Goal: Task Accomplishment & Management: Use online tool/utility

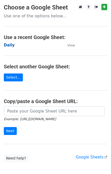
click at [9, 44] on strong "Daily" at bounding box center [9, 45] width 11 height 5
click at [11, 45] on strong "Daily" at bounding box center [9, 45] width 11 height 5
click at [7, 44] on strong "Daily" at bounding box center [9, 45] width 11 height 5
click at [8, 44] on strong "Daily" at bounding box center [9, 45] width 11 height 5
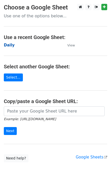
click at [8, 44] on strong "Daily" at bounding box center [9, 45] width 11 height 5
click at [10, 44] on strong "Daily" at bounding box center [9, 45] width 11 height 5
click at [6, 44] on strong "Daily" at bounding box center [9, 45] width 11 height 5
click at [11, 46] on strong "Daily" at bounding box center [9, 45] width 11 height 5
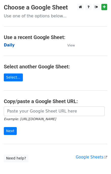
click at [9, 44] on strong "Daily" at bounding box center [9, 45] width 11 height 5
click at [9, 45] on strong "Daily" at bounding box center [9, 45] width 11 height 5
click at [10, 45] on strong "Daily" at bounding box center [9, 45] width 11 height 5
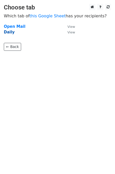
click at [9, 32] on strong "Daily" at bounding box center [9, 32] width 11 height 5
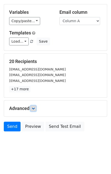
click at [33, 109] on link at bounding box center [34, 108] width 6 height 6
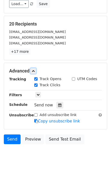
scroll to position [61, 0]
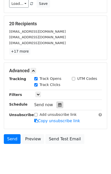
click at [58, 105] on icon at bounding box center [59, 105] width 3 height 4
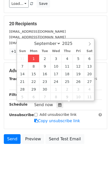
type input "2025-09-01 13:13"
type input "01"
type input "13"
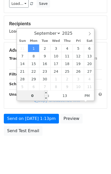
type input "01"
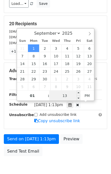
click at [62, 96] on input "13" at bounding box center [64, 95] width 31 height 10
type input "15"
type input "2025-09-01 13:15"
click at [88, 147] on div "Send on Sep 1 at 1:13pm Preview Send Test Email" at bounding box center [55, 146] width 111 height 24
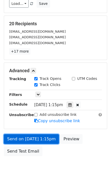
click at [35, 136] on link "Send on Sep 1 at 1:15pm" at bounding box center [31, 139] width 55 height 10
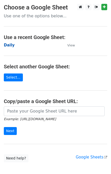
click at [10, 46] on strong "Daily" at bounding box center [9, 45] width 11 height 5
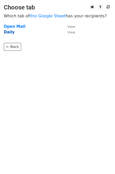
click at [9, 33] on strong "Daily" at bounding box center [9, 32] width 11 height 5
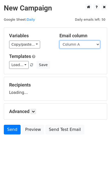
drag, startPoint x: 0, startPoint y: 0, endPoint x: 75, endPoint y: 44, distance: 86.8
click at [75, 44] on select "Column A Column B Column C Column D Column E" at bounding box center [80, 44] width 41 height 8
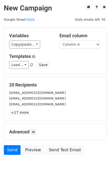
click at [76, 62] on div "Load... No templates saved Save" at bounding box center [55, 65] width 100 height 8
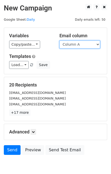
click at [75, 46] on select "Column A Column B Column C Column D Column E" at bounding box center [80, 44] width 41 height 8
select select "Column B"
click at [60, 40] on select "Column A Column B Column C Column D Column E" at bounding box center [80, 44] width 41 height 8
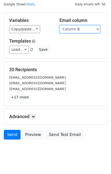
scroll to position [23, 0]
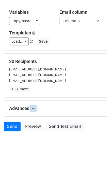
click at [33, 108] on icon at bounding box center [33, 108] width 3 height 3
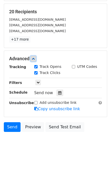
scroll to position [73, 0]
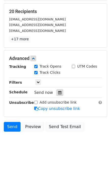
click at [59, 92] on div at bounding box center [59, 92] width 7 height 7
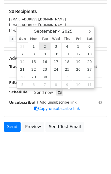
type input "2025-09-02 12:00"
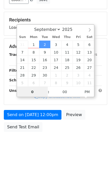
type input "02"
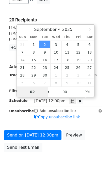
scroll to position [73, 0]
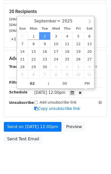
type input "2025-09-02 14:00"
click at [94, 137] on div "Send on Sep 2 at 12:00pm Preview Send Test Email" at bounding box center [55, 134] width 111 height 24
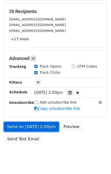
click at [44, 126] on link "Send on Sep 2 at 2:00pm" at bounding box center [31, 127] width 55 height 10
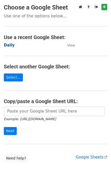
click at [9, 45] on strong "Daily" at bounding box center [9, 45] width 11 height 5
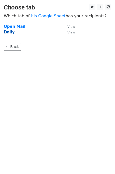
click at [6, 32] on strong "Daily" at bounding box center [9, 32] width 11 height 5
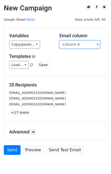
click at [74, 47] on select "Column A Column B Column C Column D Column E" at bounding box center [80, 44] width 41 height 8
select select "Column C"
click at [60, 40] on select "Column A Column B Column C Column D Column E" at bounding box center [80, 44] width 41 height 8
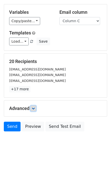
click at [33, 107] on icon at bounding box center [33, 108] width 3 height 3
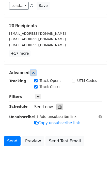
scroll to position [60, 0]
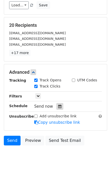
click at [56, 108] on div at bounding box center [59, 106] width 7 height 7
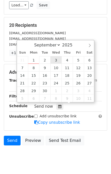
type input "2025-09-03 12:00"
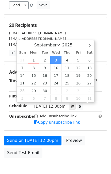
scroll to position [0, 0]
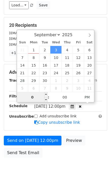
type input "03"
type input "2025-09-03 15:00"
click at [86, 138] on div "Send on Sep 3 at 12:00pm Preview Send Test Email" at bounding box center [55, 147] width 111 height 24
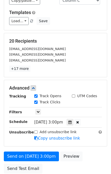
scroll to position [76, 0]
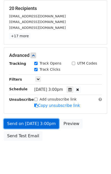
click at [36, 122] on link "Send on Sep 3 at 3:00pm" at bounding box center [31, 124] width 55 height 10
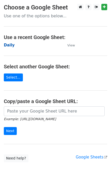
click at [10, 46] on strong "Daily" at bounding box center [9, 45] width 11 height 5
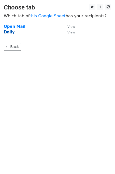
click at [8, 32] on strong "Daily" at bounding box center [9, 32] width 11 height 5
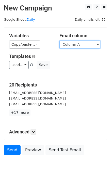
click at [87, 45] on select "Column A Column B Column C Column D Column E" at bounding box center [80, 44] width 41 height 8
select select "Column D"
click at [60, 40] on select "Column A Column B Column C Column D Column E" at bounding box center [80, 44] width 41 height 8
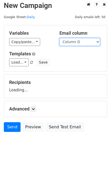
scroll to position [3, 0]
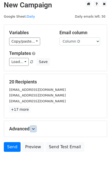
click at [32, 126] on link at bounding box center [34, 129] width 6 height 6
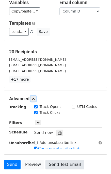
scroll to position [67, 0]
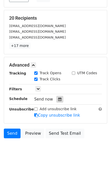
click at [58, 99] on icon at bounding box center [59, 99] width 3 height 4
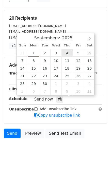
type input "2025-09-04 12:00"
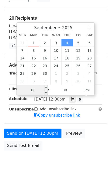
type input "04"
type input "2025-09-04 16:00"
click at [94, 135] on div "Send on Sep 4 at 12:00pm Preview Send Test Email" at bounding box center [55, 140] width 111 height 24
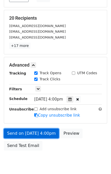
click at [37, 131] on link "Send on Sep 4 at 4:00pm" at bounding box center [31, 133] width 55 height 10
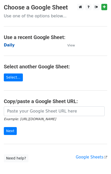
click at [10, 45] on strong "Daily" at bounding box center [9, 45] width 11 height 5
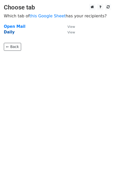
click at [8, 30] on strong "Daily" at bounding box center [9, 32] width 11 height 5
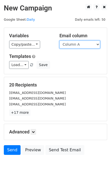
click at [79, 46] on select "Column A Column B Column C Column D Column E" at bounding box center [80, 44] width 41 height 8
select select "Column E"
click at [60, 40] on select "Column A Column B Column C Column D Column E" at bounding box center [80, 44] width 41 height 8
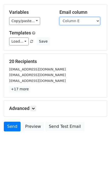
scroll to position [23, 0]
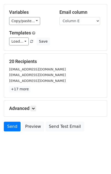
click at [37, 106] on h5 "Advanced" at bounding box center [55, 108] width 93 height 6
click at [36, 109] on link at bounding box center [34, 108] width 6 height 6
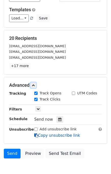
scroll to position [73, 0]
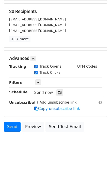
click at [57, 87] on div "Tracking Track Opens UTM Codes Track Clicks Filters Only include spreadsheet ro…" at bounding box center [55, 88] width 93 height 48
click at [58, 92] on icon at bounding box center [59, 93] width 3 height 4
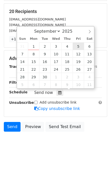
type input "2025-09-05 12:00"
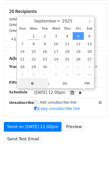
type input "05"
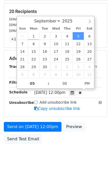
type input "2025-09-05 17:00"
click at [89, 139] on div "Send on Sep 5 at 12:00pm Preview Send Test Email" at bounding box center [55, 134] width 111 height 24
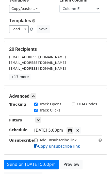
scroll to position [51, 0]
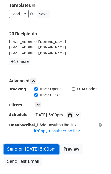
click at [19, 146] on link "Send on Sep 5 at 5:00pm" at bounding box center [31, 149] width 55 height 10
